Goal: Transaction & Acquisition: Book appointment/travel/reservation

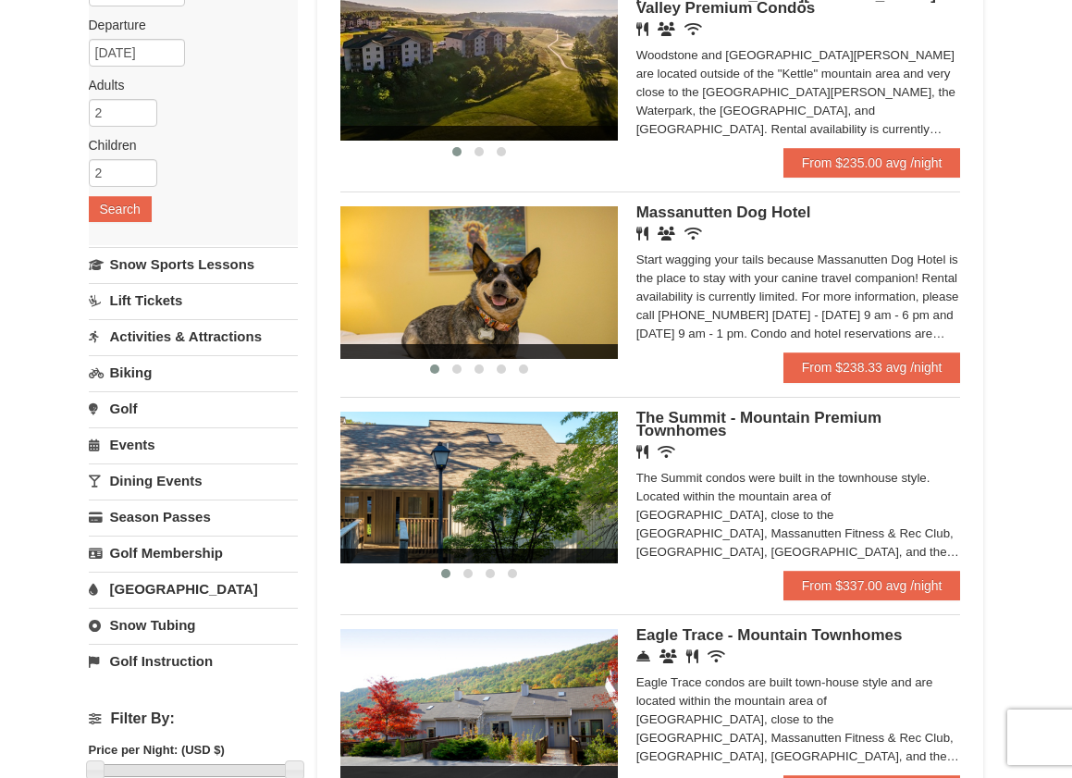
scroll to position [247, 0]
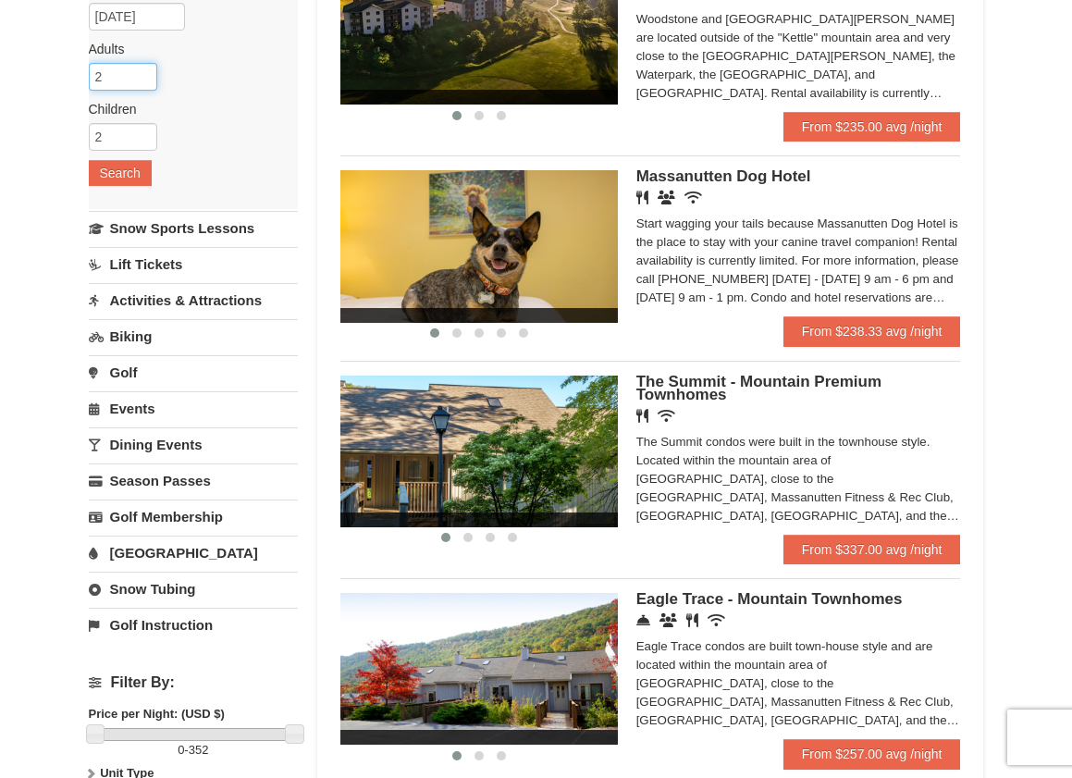
click at [135, 78] on input "2" at bounding box center [123, 77] width 68 height 28
click at [144, 62] on div "Arrival Please format dates MM/DD/YYYY Please format dates MM/DD/YYYY [DATE] De…" at bounding box center [194, 60] width 210 height 298
click at [146, 67] on input "2" at bounding box center [123, 77] width 68 height 28
click at [141, 70] on input "3" at bounding box center [123, 77] width 68 height 28
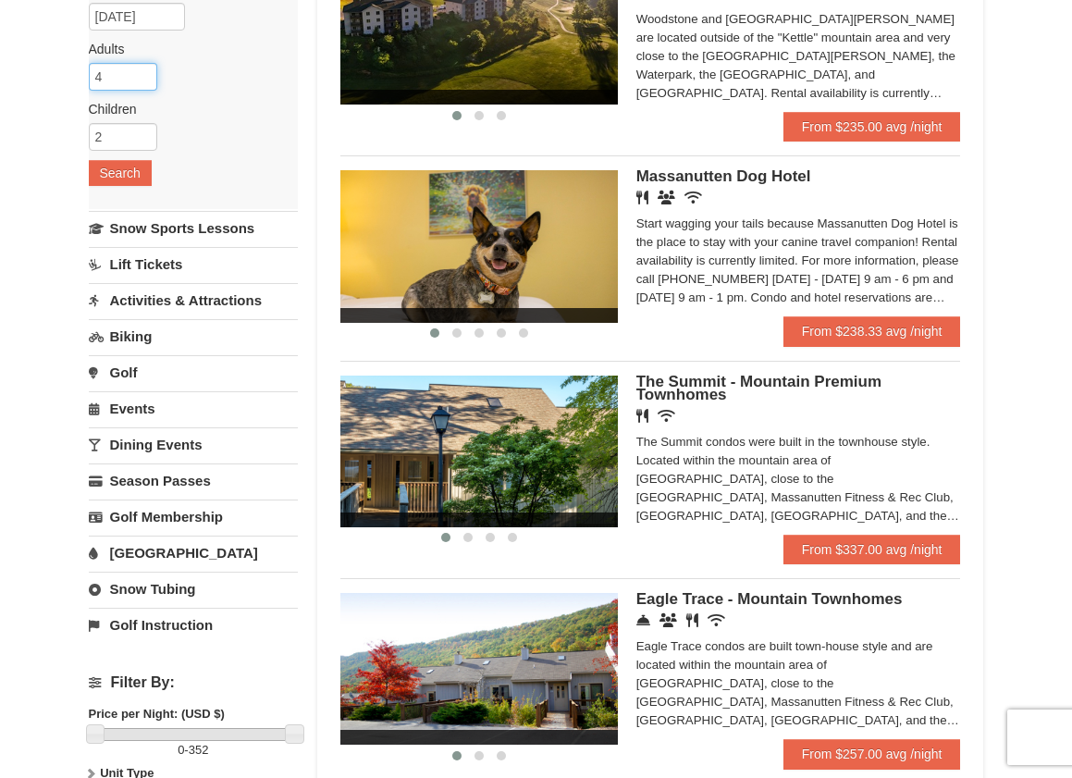
type input "4"
click at [141, 70] on input "4" at bounding box center [123, 77] width 68 height 28
click at [129, 124] on input "2" at bounding box center [123, 137] width 68 height 28
click at [143, 130] on input "3" at bounding box center [123, 137] width 68 height 28
type input "4"
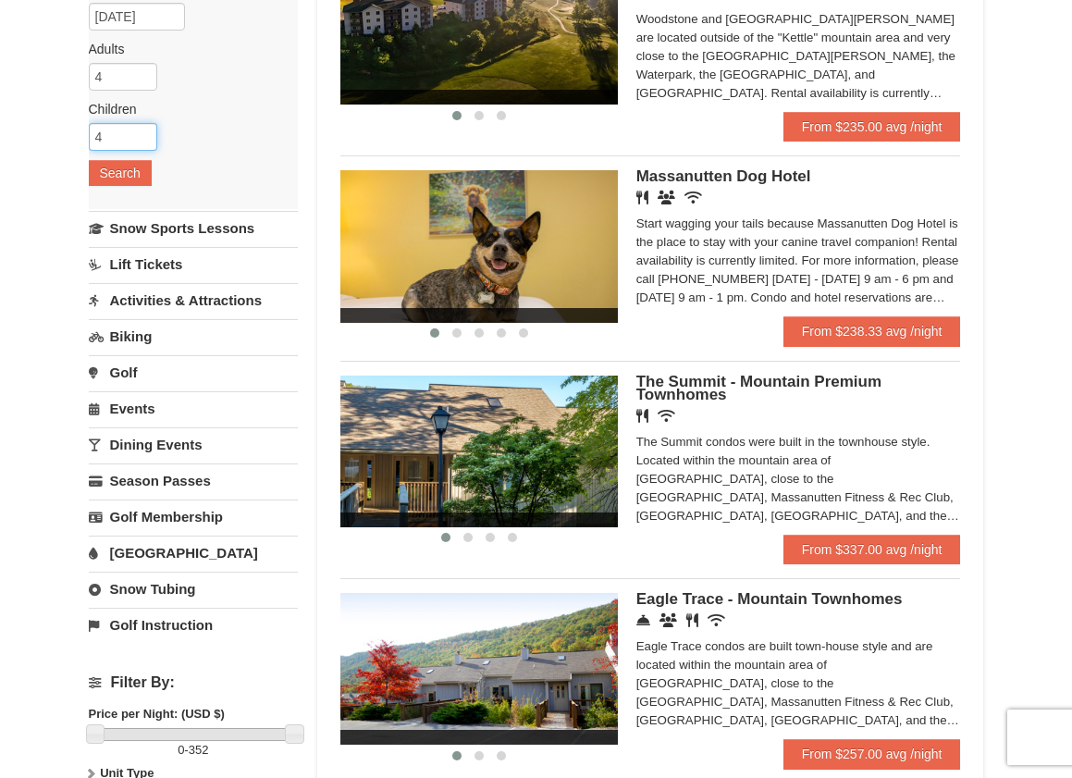
click at [143, 130] on input "4" at bounding box center [123, 137] width 68 height 28
click at [119, 169] on button "Search" at bounding box center [120, 173] width 63 height 26
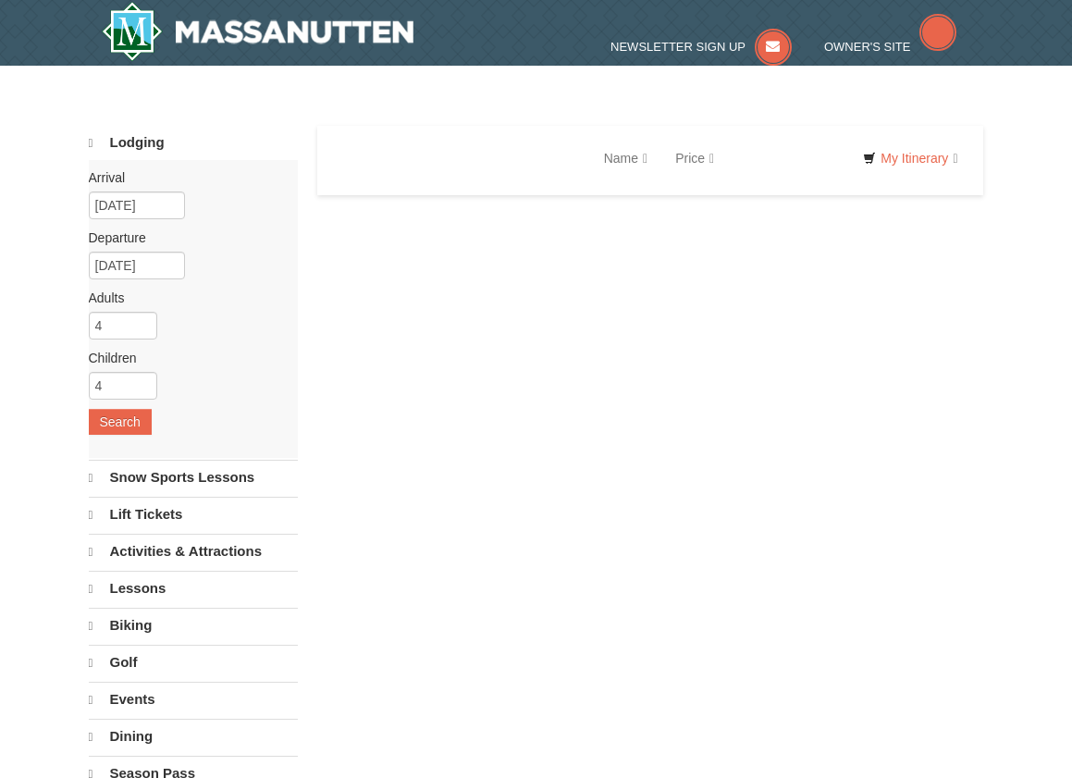
select select "10"
